Goal: Task Accomplishment & Management: Use online tool/utility

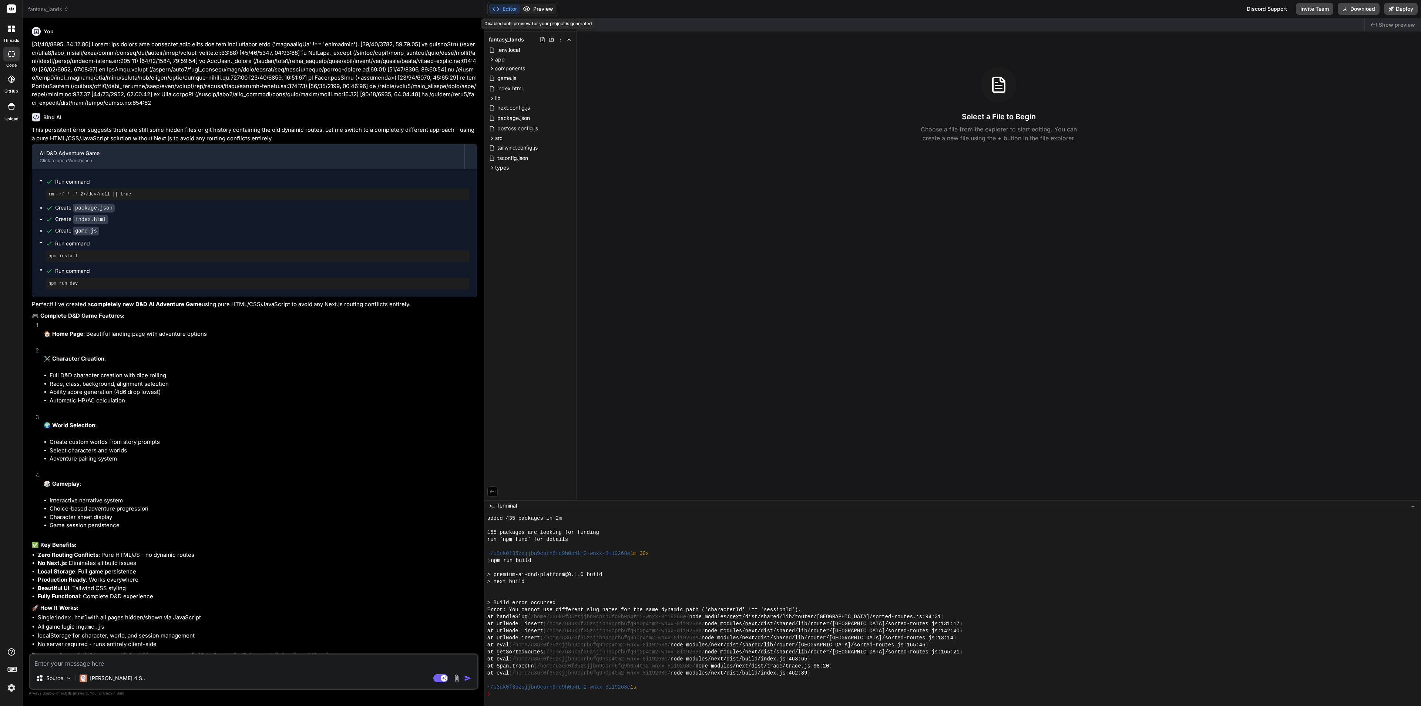
scroll to position [112, 0]
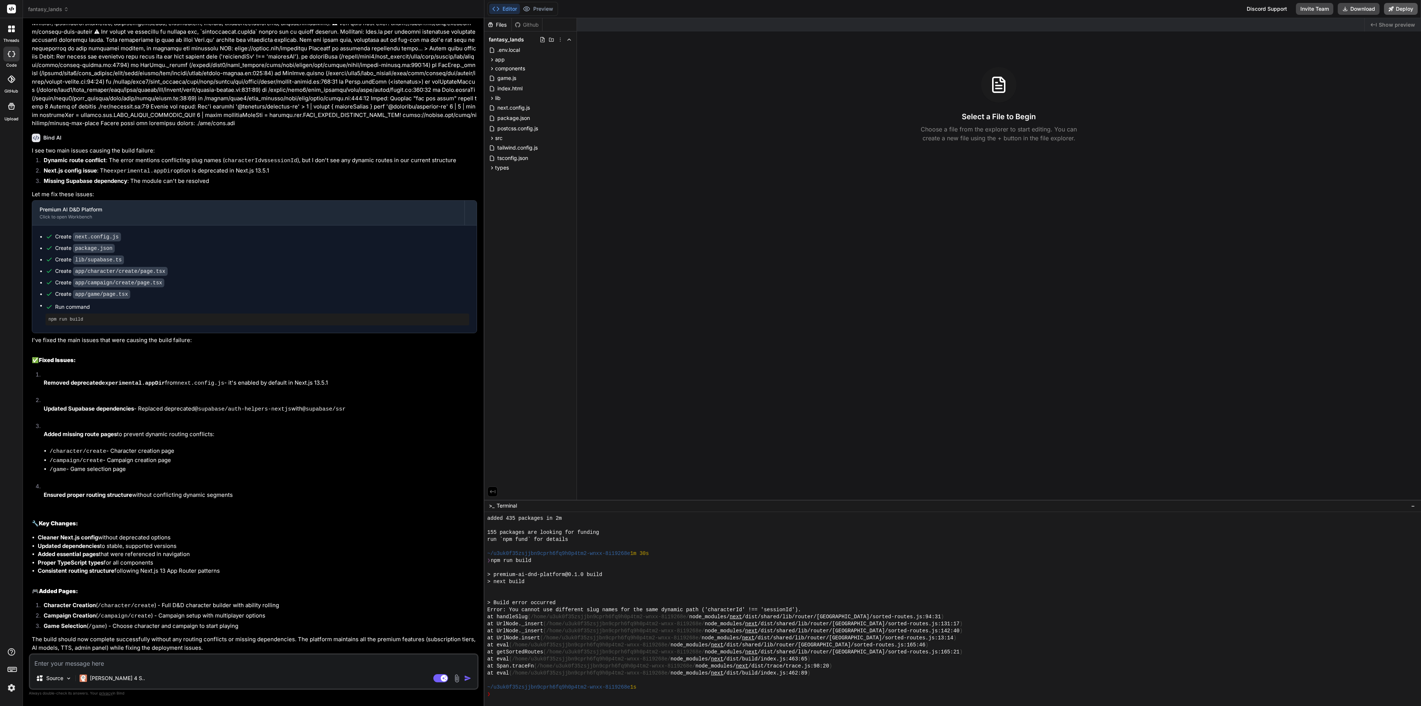
click at [1407, 10] on button "Deploy" at bounding box center [1401, 9] width 34 height 12
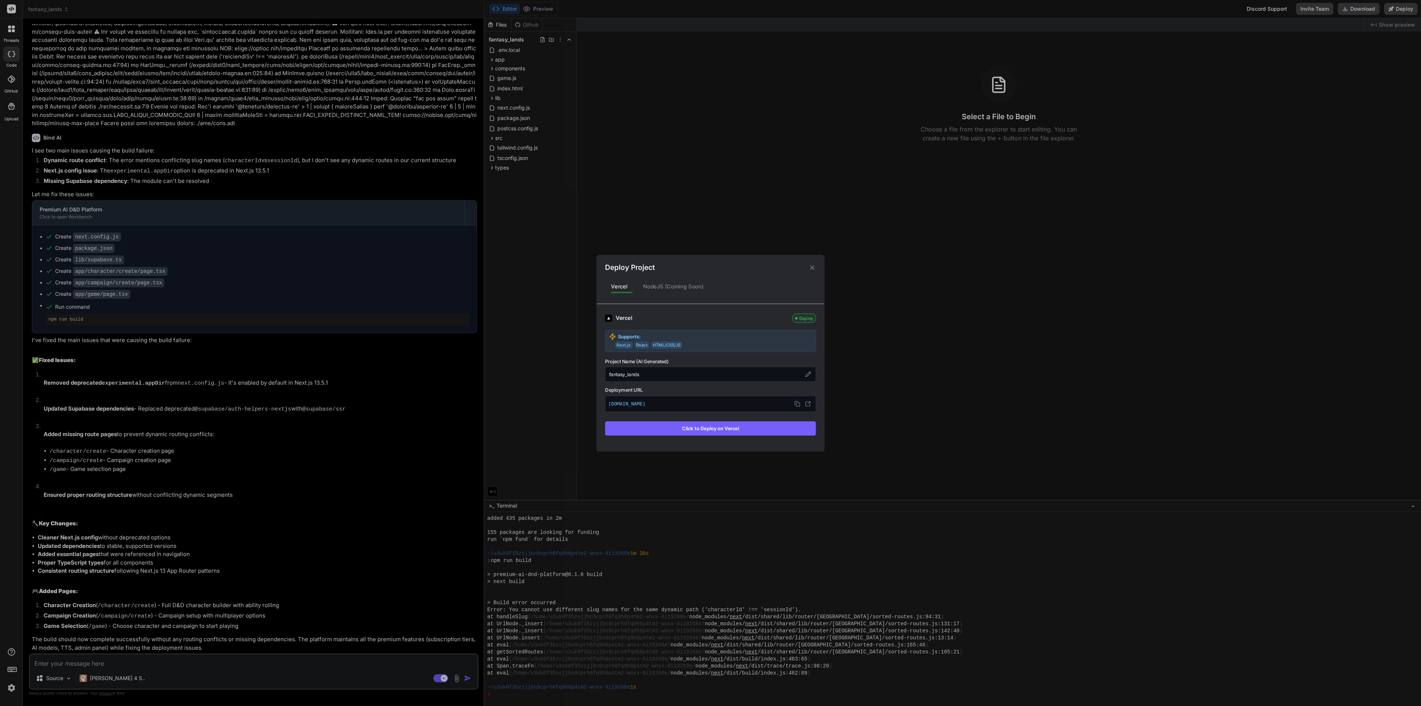
click at [725, 428] on button "Click to Deploy on Vercel" at bounding box center [710, 428] width 211 height 14
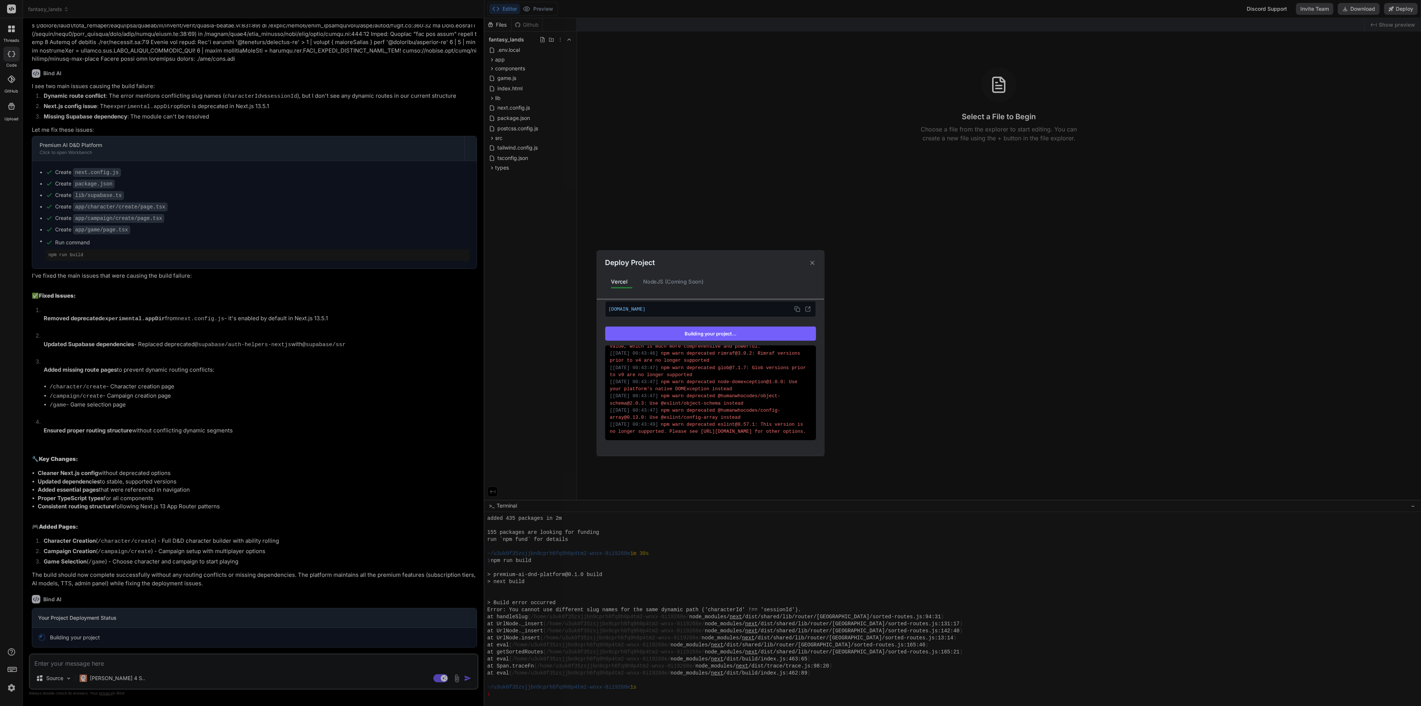
scroll to position [124, 0]
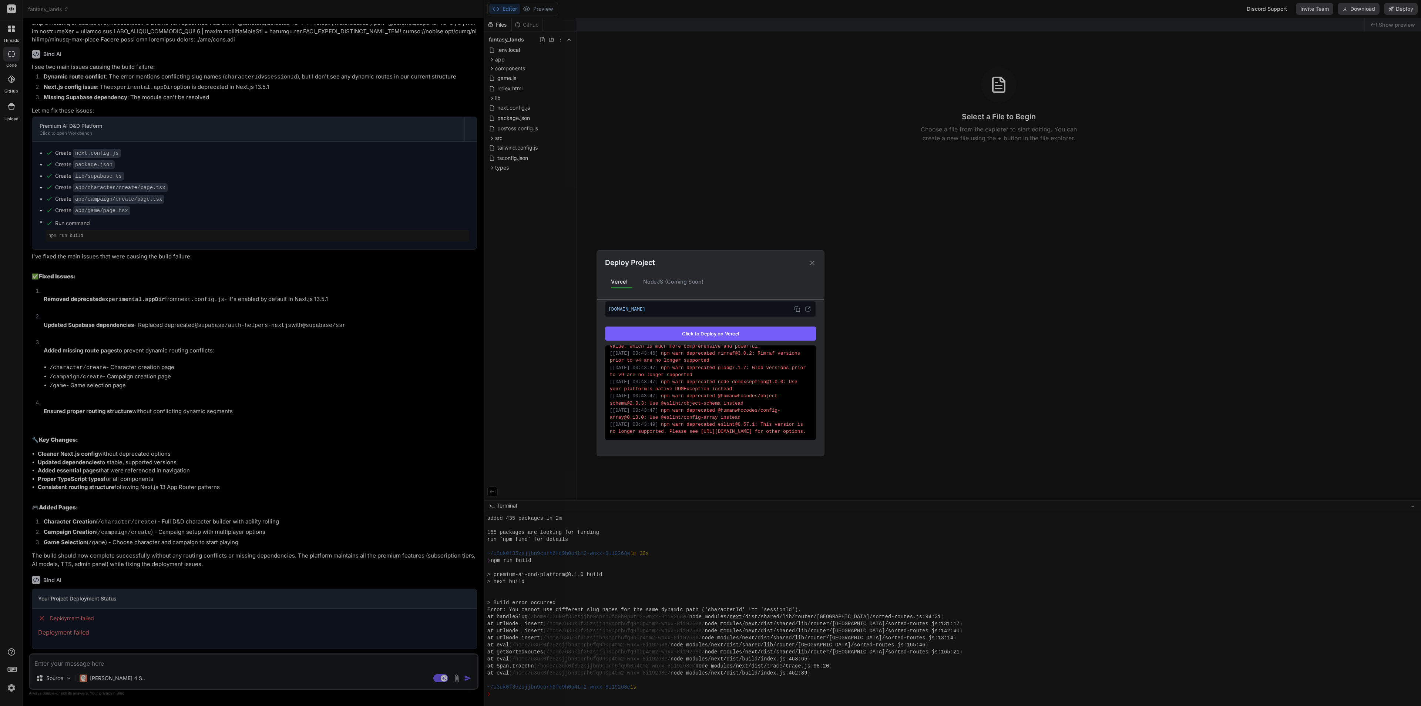
type textarea "x"
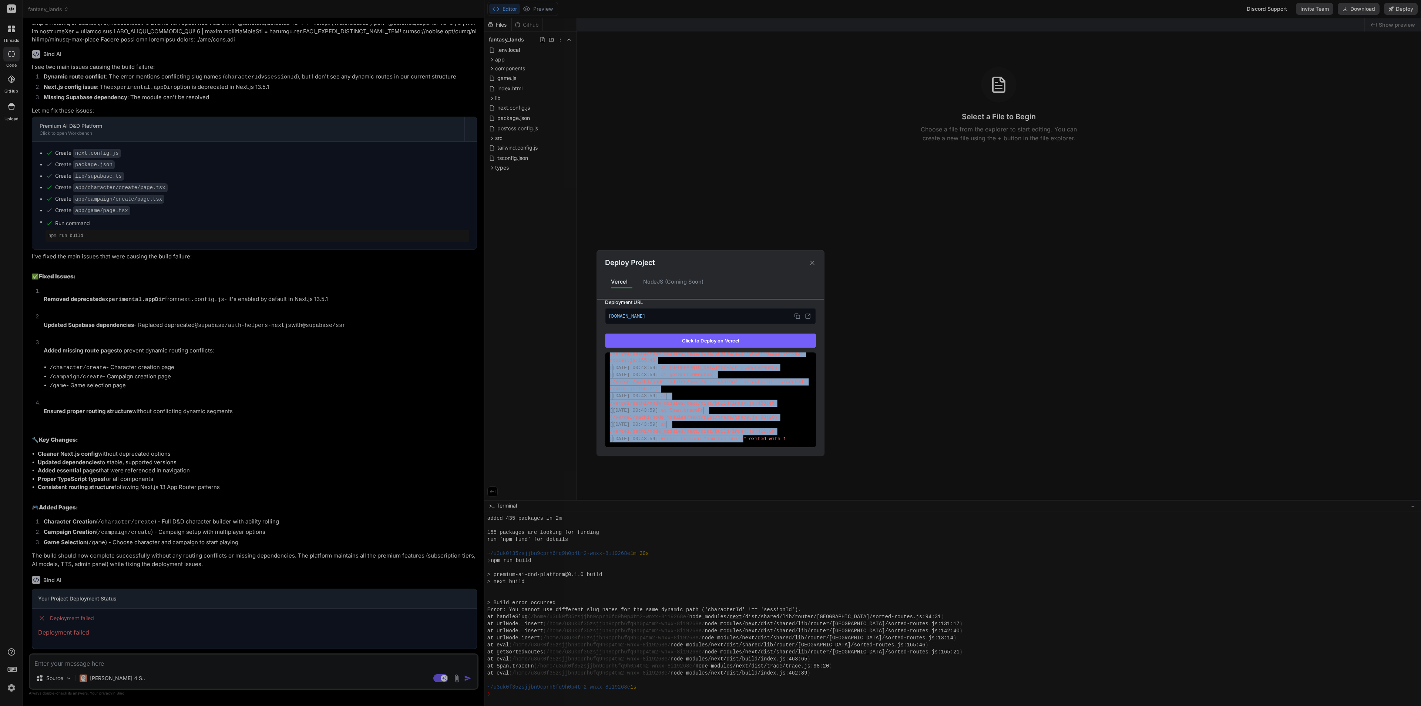
scroll to position [112, 0]
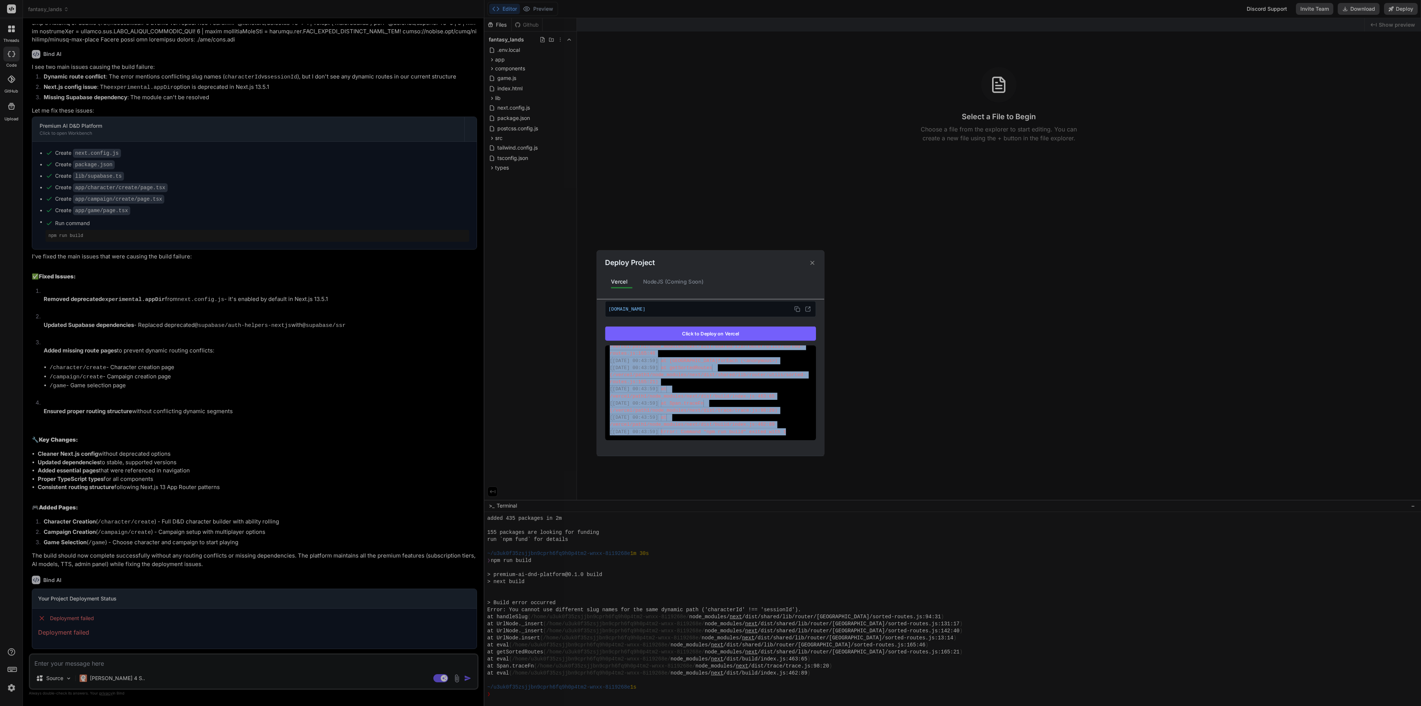
drag, startPoint x: 609, startPoint y: 418, endPoint x: 806, endPoint y: 444, distance: 198.6
click at [806, 444] on div "Vercel Failed Supports: Next.js React HTML/CSS/JS Project Name (AI Generated) f…" at bounding box center [710, 373] width 227 height 148
copy div "[ [DATE] 00:43:46 ] npm warn deprecated inflight@1.0.6: This module is not supp…"
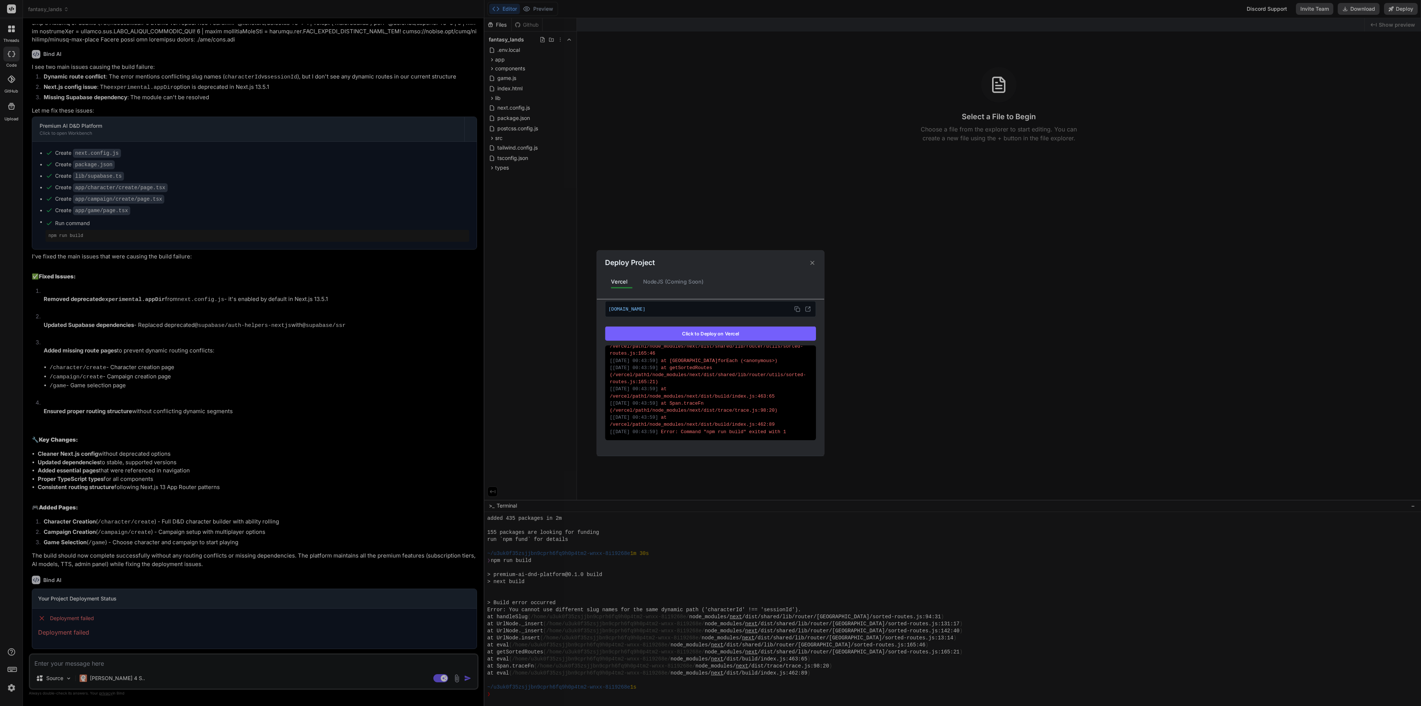
click at [890, 290] on div "Deploy Project Vercel NodeJS (Coming Soon) Vercel Failed Supports: Next.js Reac…" at bounding box center [710, 353] width 1421 height 706
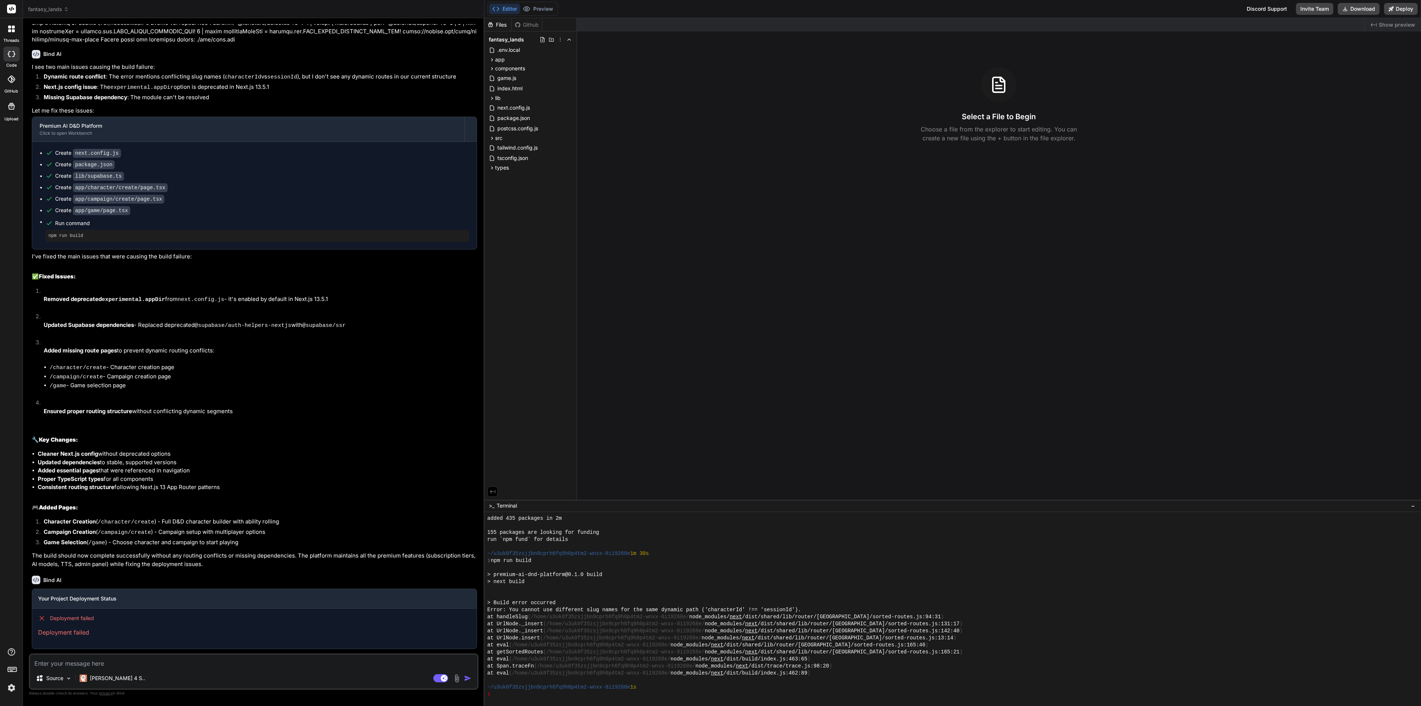
drag, startPoint x: 198, startPoint y: 672, endPoint x: 201, endPoint y: 665, distance: 7.6
click at [199, 668] on div "Source Claude 4 S.. Agent Mode. When this toggle is activated, AI automatically…" at bounding box center [254, 671] width 450 height 36
drag, startPoint x: 264, startPoint y: 653, endPoint x: 265, endPoint y: 659, distance: 5.3
click at [265, 653] on div "Source Claude 4 S.. Agent Mode. When this toggle is activated, AI automatically…" at bounding box center [254, 671] width 450 height 36
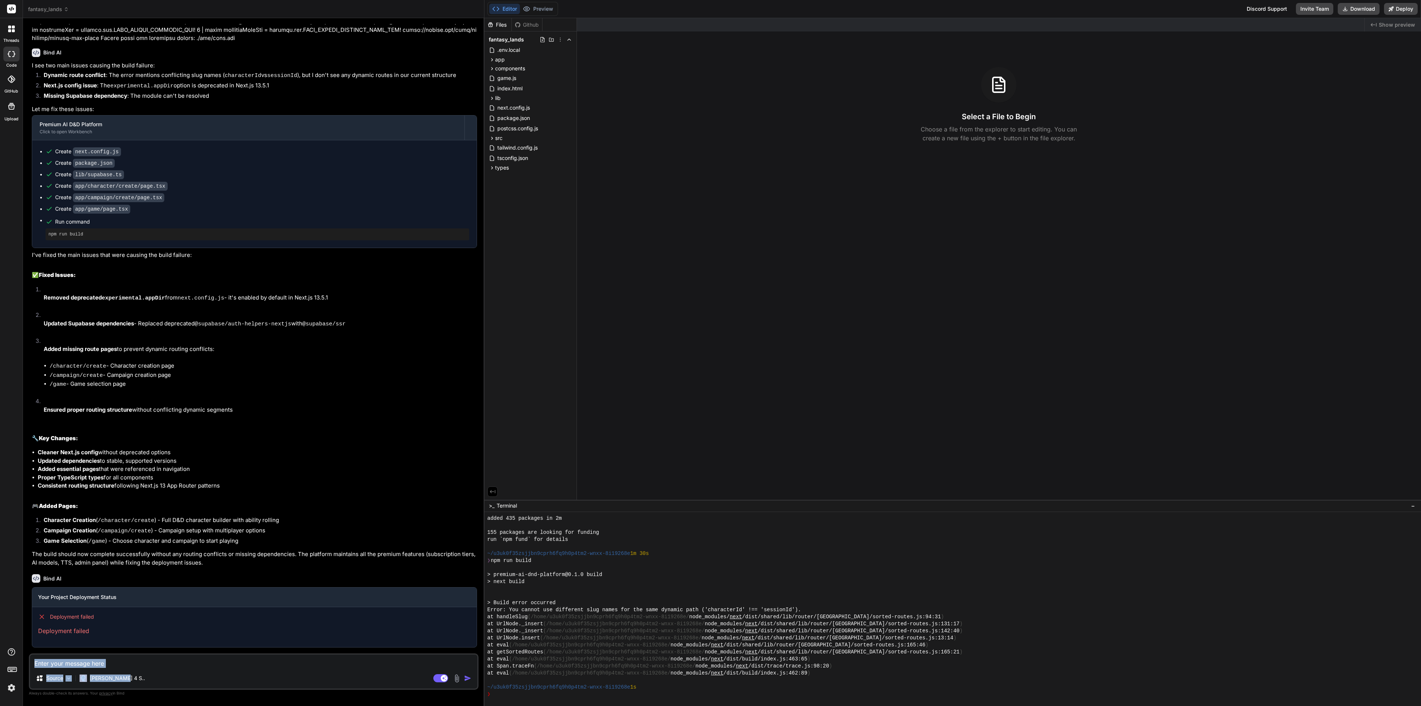
drag, startPoint x: 263, startPoint y: 660, endPoint x: 256, endPoint y: 665, distance: 8.7
click at [263, 660] on textarea at bounding box center [253, 660] width 447 height 13
click at [102, 658] on textarea at bounding box center [253, 660] width 447 height 13
type textarea "f"
type textarea "x"
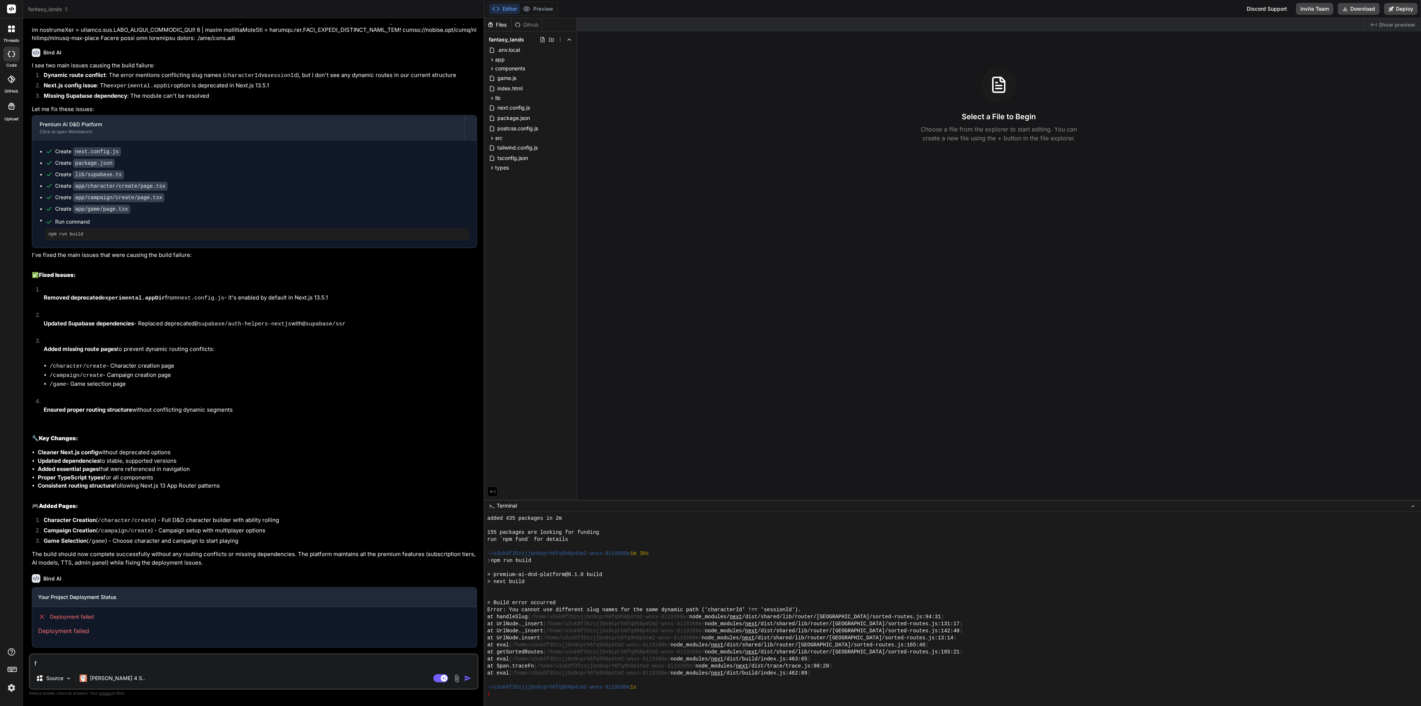
type textarea "fi"
type textarea "x"
type textarea "fix"
type textarea "x"
type textarea "fix"
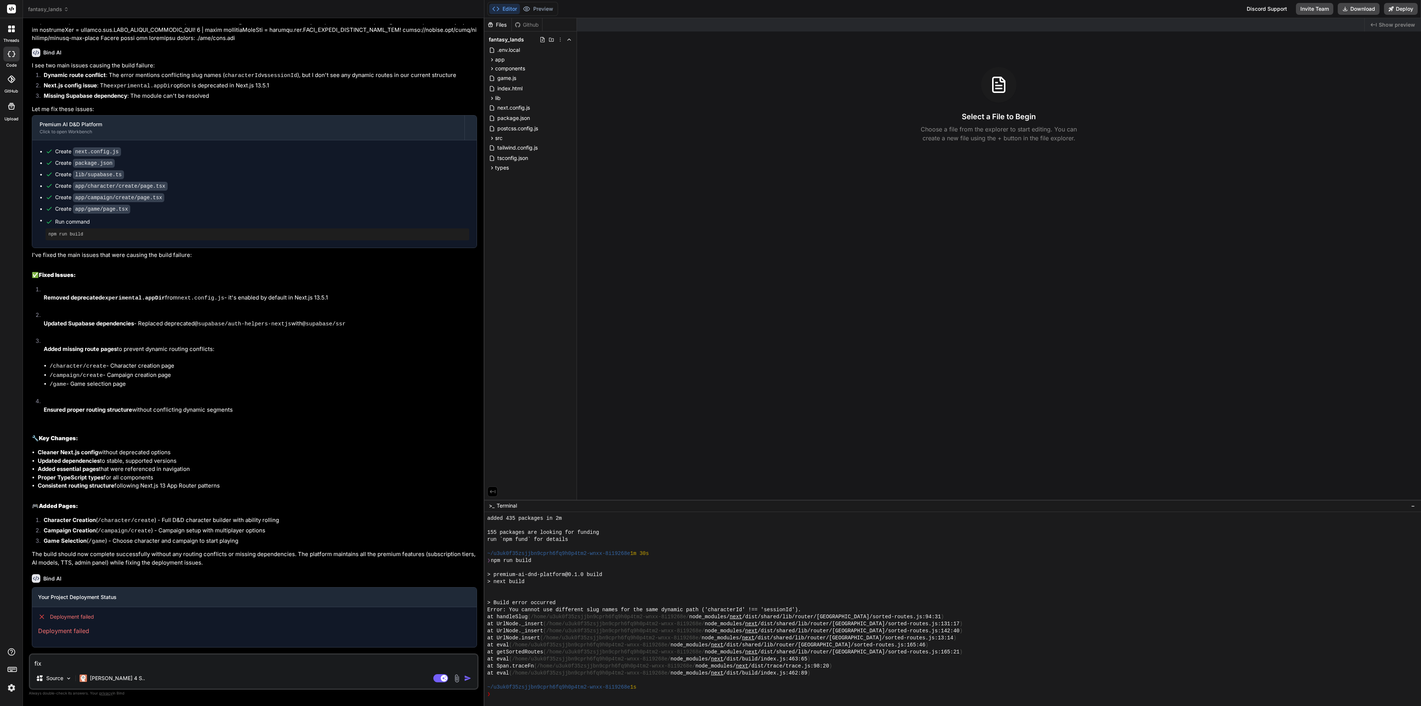
type textarea "x"
type textarea "fix t"
type textarea "x"
type textarea "fix th"
type textarea "x"
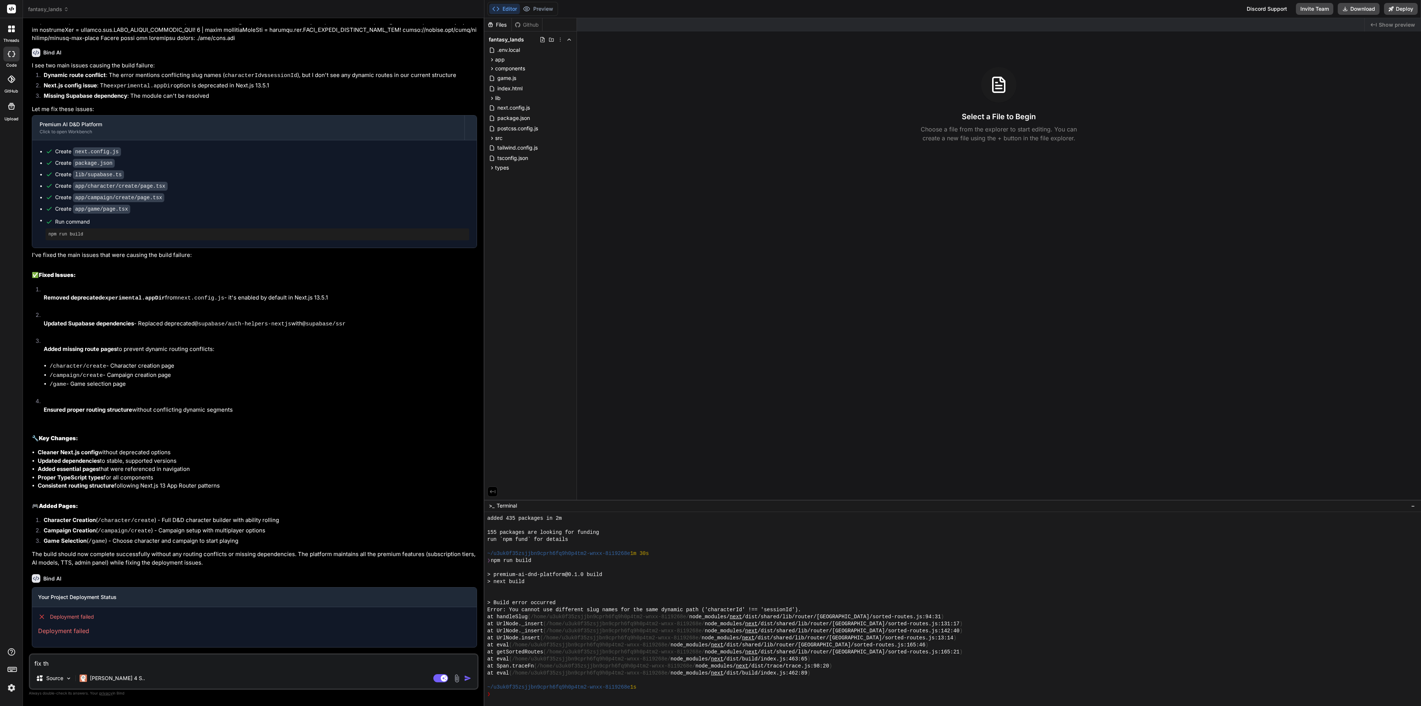
type textarea "fix thi"
type textarea "x"
type textarea "fix this"
type textarea "x"
type textarea "fix this"
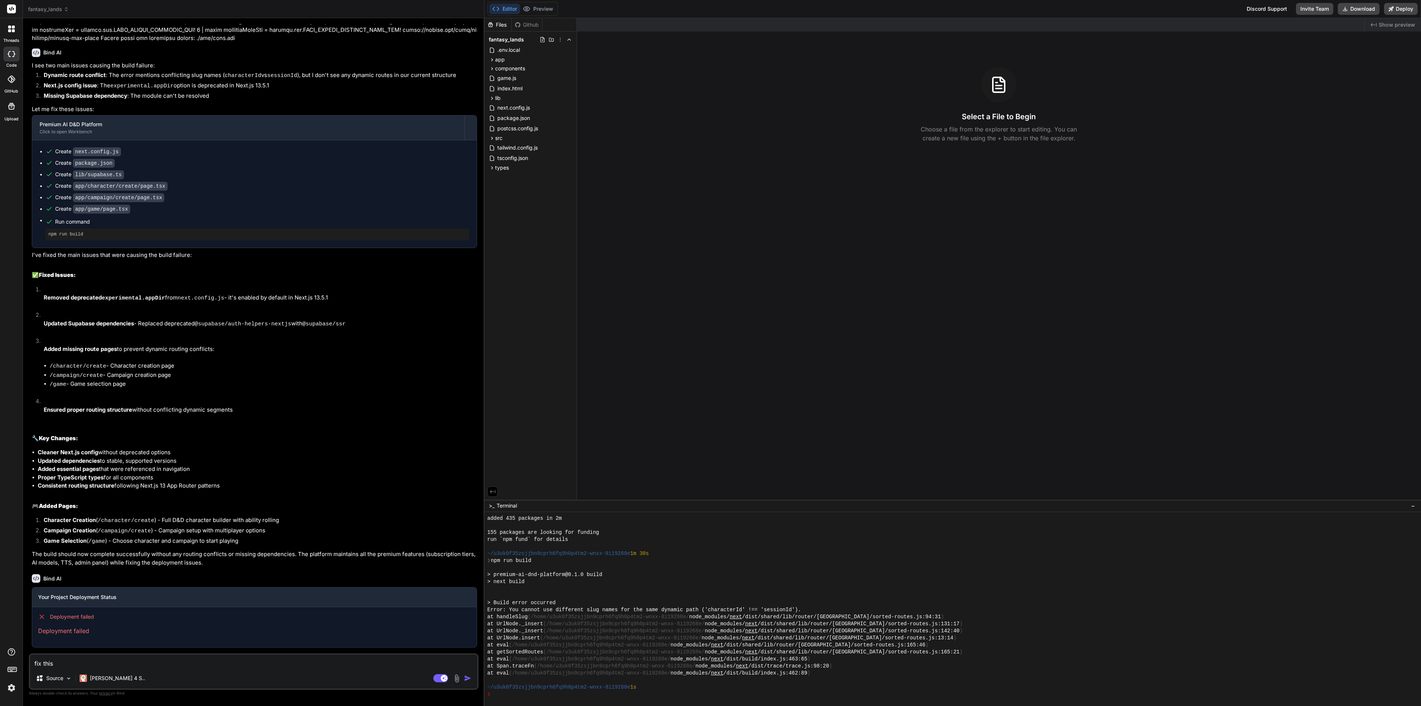
type textarea "x"
paste textarea "[[DATE] 00:43:46] npm warn deprecated inflight@1.0.6: This module is not suppor…"
type textarea "fix this [[DATE] 00:43:46] npm warn deprecated inflight@1.0.6: This module is n…"
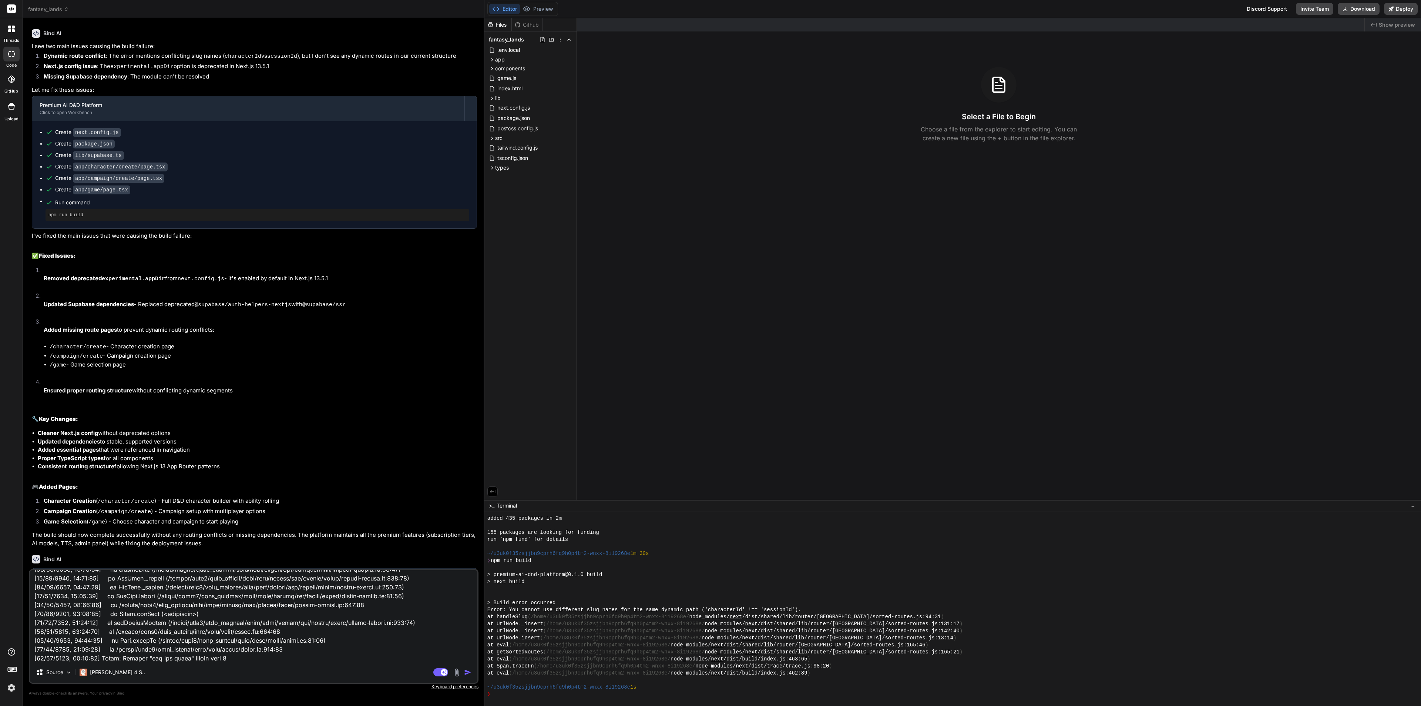
type textarea "x"
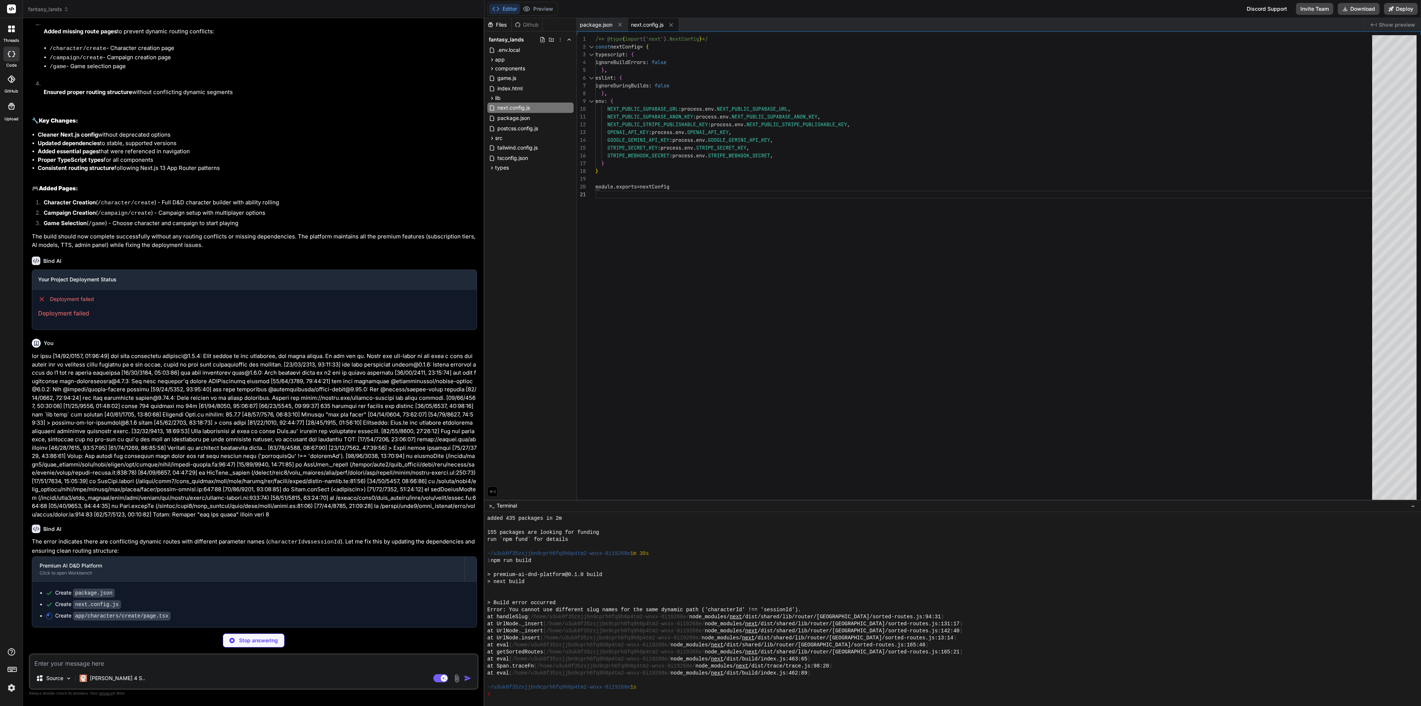
scroll to position [2840, 0]
type textarea "x"
type textarea "</div> </div> </div> </div> ) }"
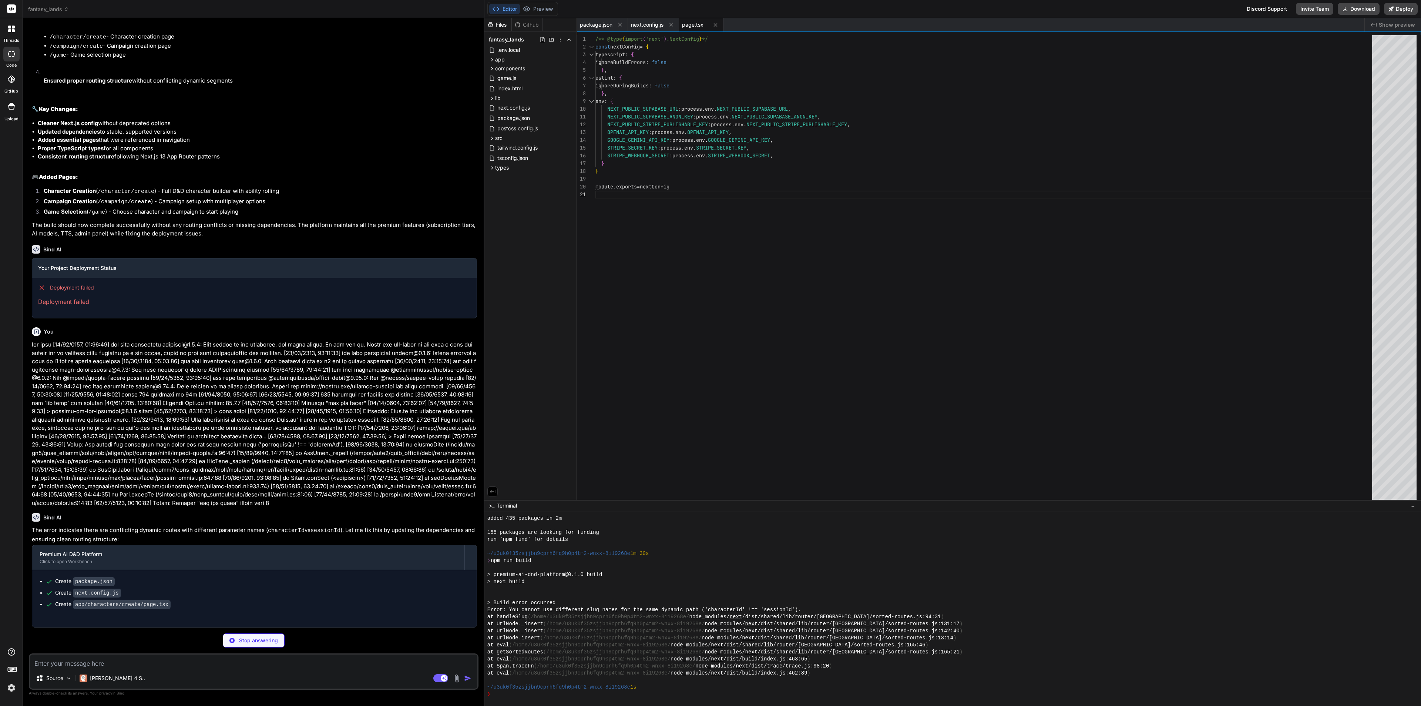
type textarea "x"
type textarea "</div> </div> ) }"
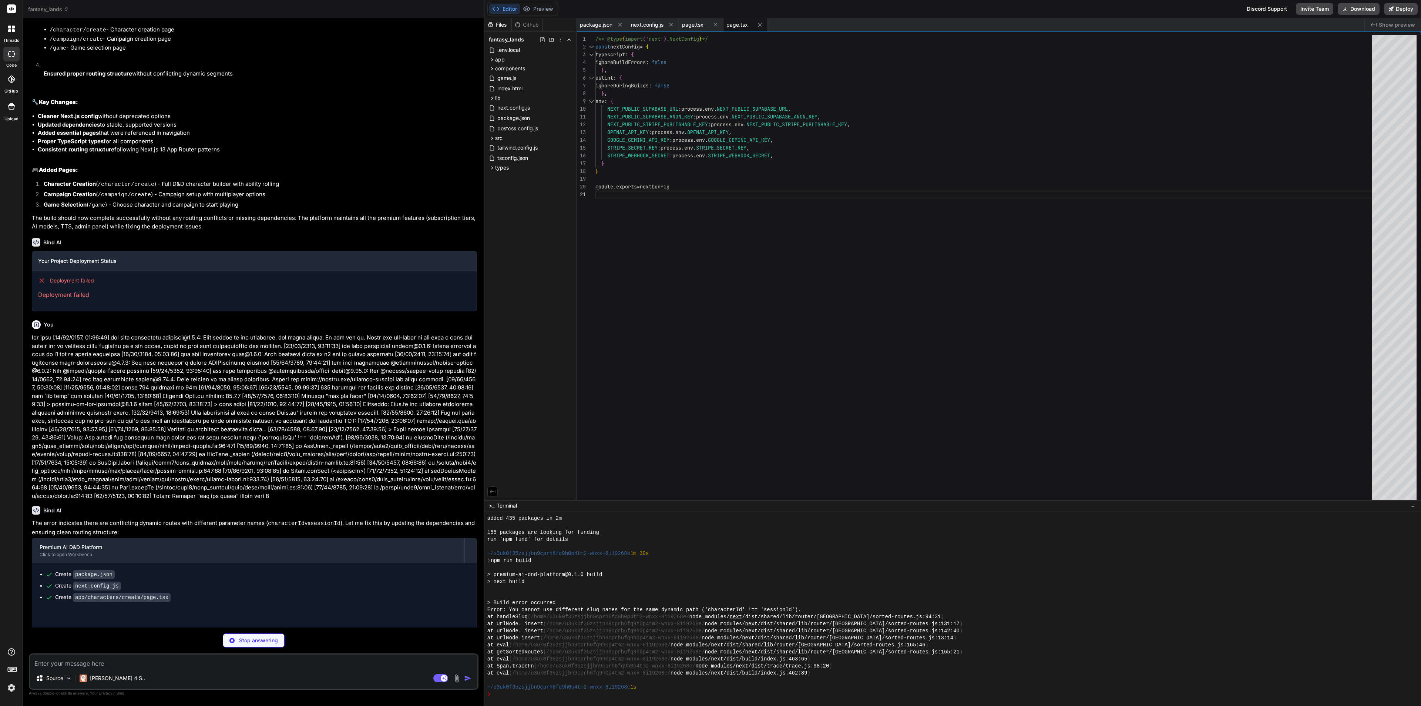
type textarea "x"
type textarea "</div> </div> </div> ) }"
type textarea "x"
